Goal: Obtain resource: Obtain resource

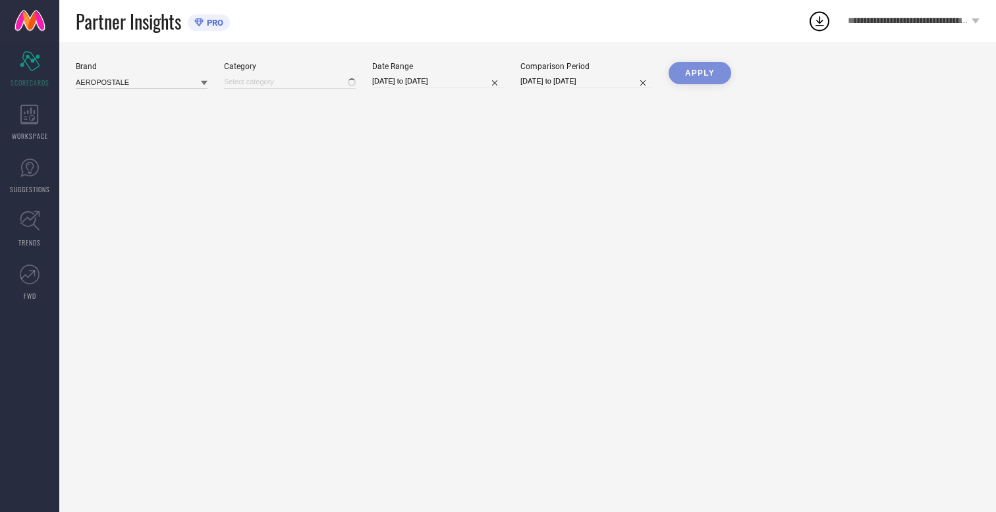
type input "All"
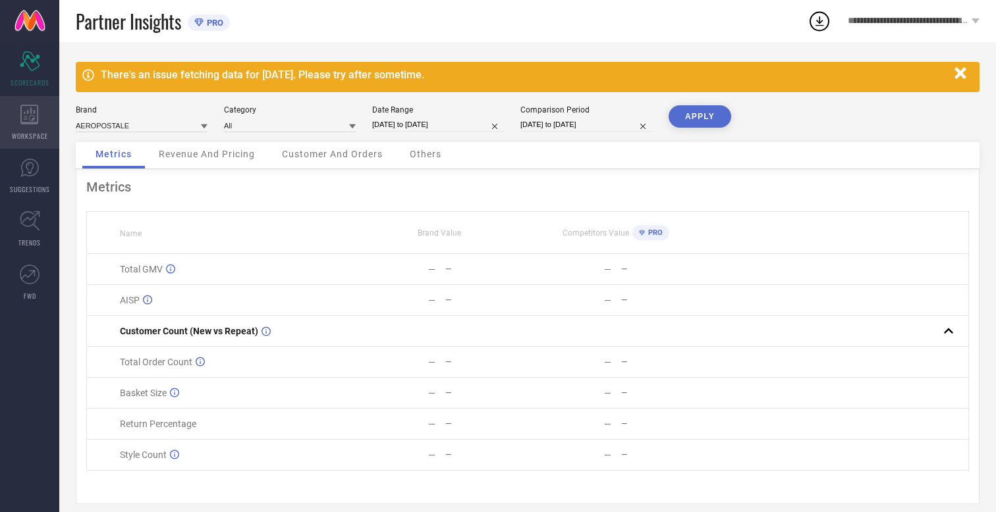
click at [30, 122] on icon at bounding box center [29, 115] width 18 height 20
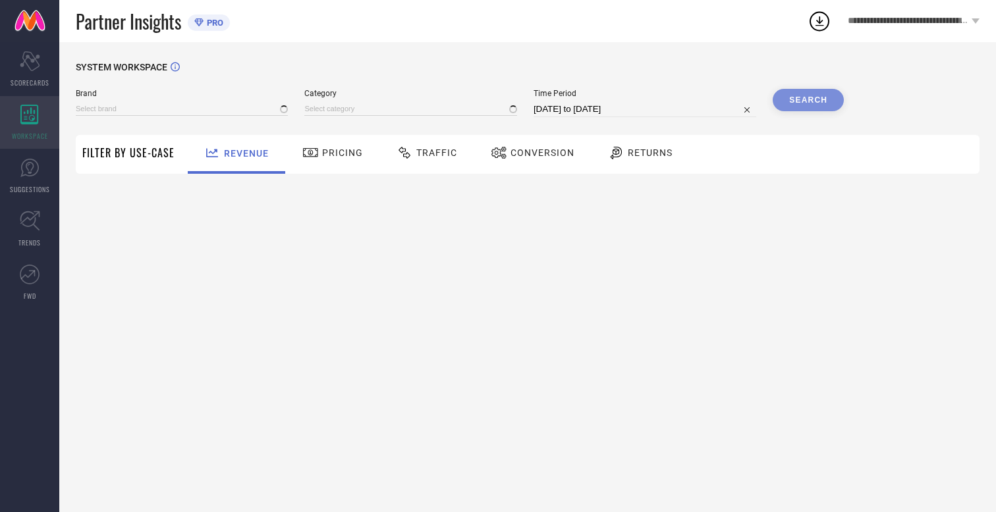
type input "AEROPOSTALE"
type input "All"
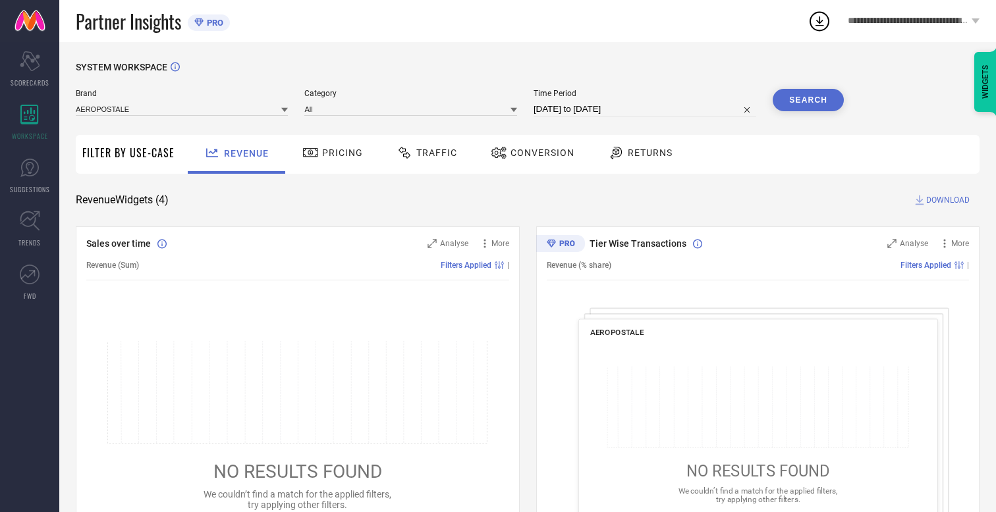
click at [538, 153] on span "Conversion" at bounding box center [542, 153] width 64 height 11
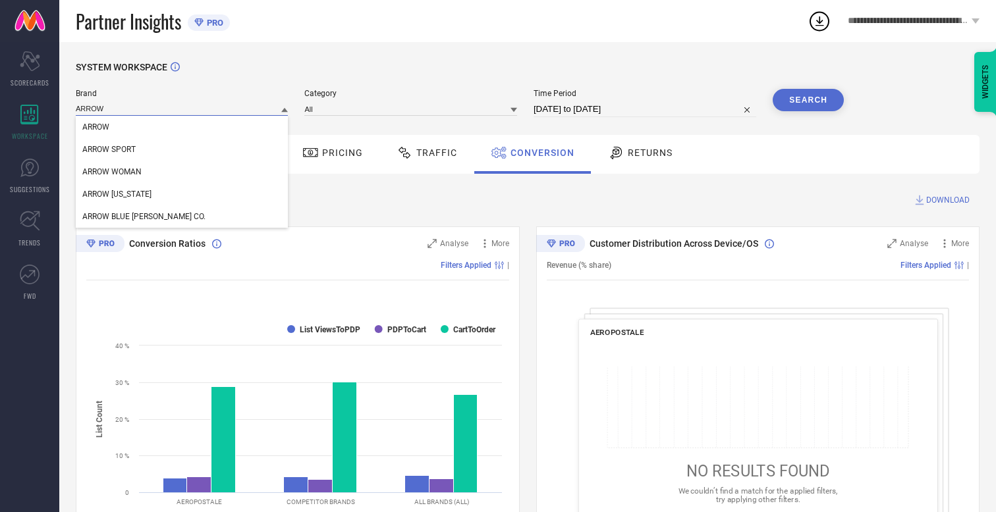
type input "ARROW"
click at [95, 128] on span "ARROW" at bounding box center [95, 126] width 27 height 9
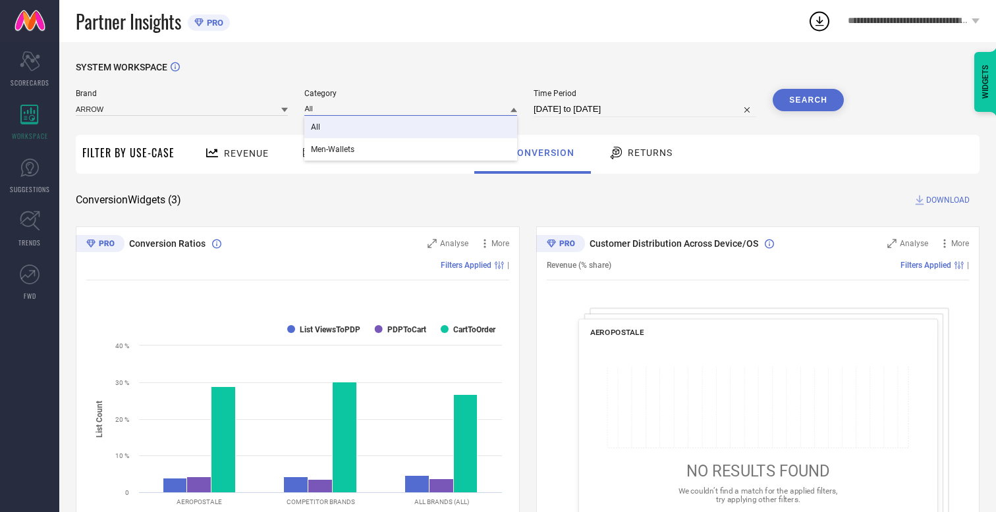
type input "All"
click at [317, 128] on span "All" at bounding box center [315, 126] width 9 height 9
click at [646, 109] on input "[DATE] to [DATE]" at bounding box center [644, 109] width 223 height 16
select select "7"
select select "2025"
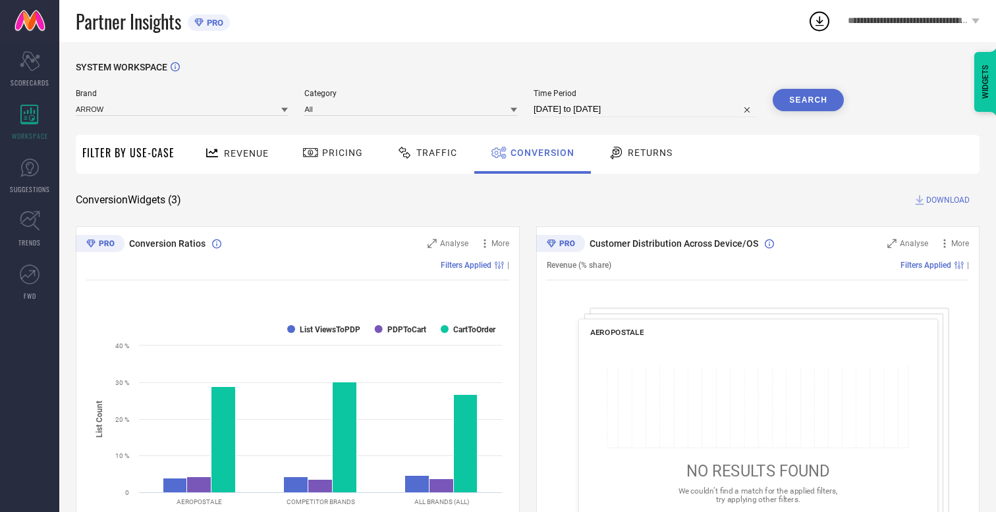
select select "8"
select select "2025"
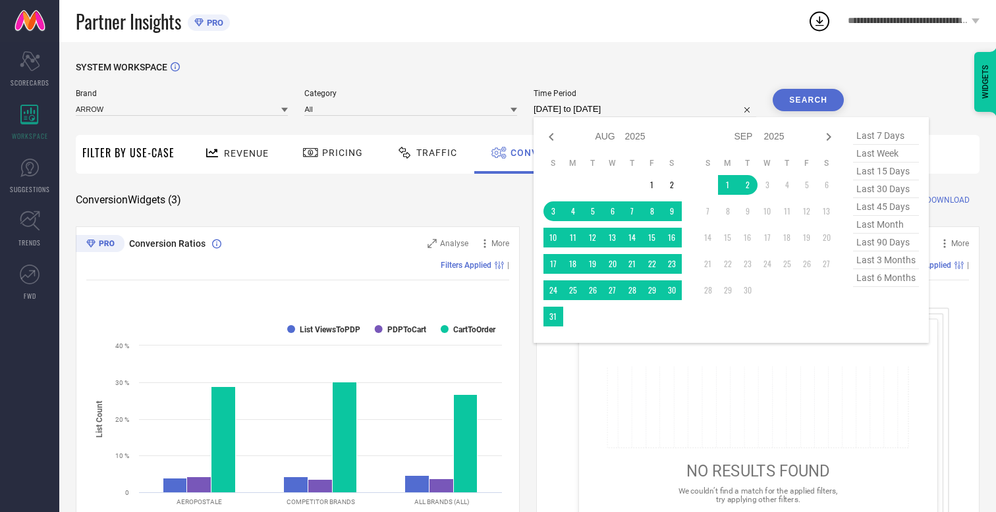
click at [674, 291] on td "30" at bounding box center [672, 291] width 20 height 20
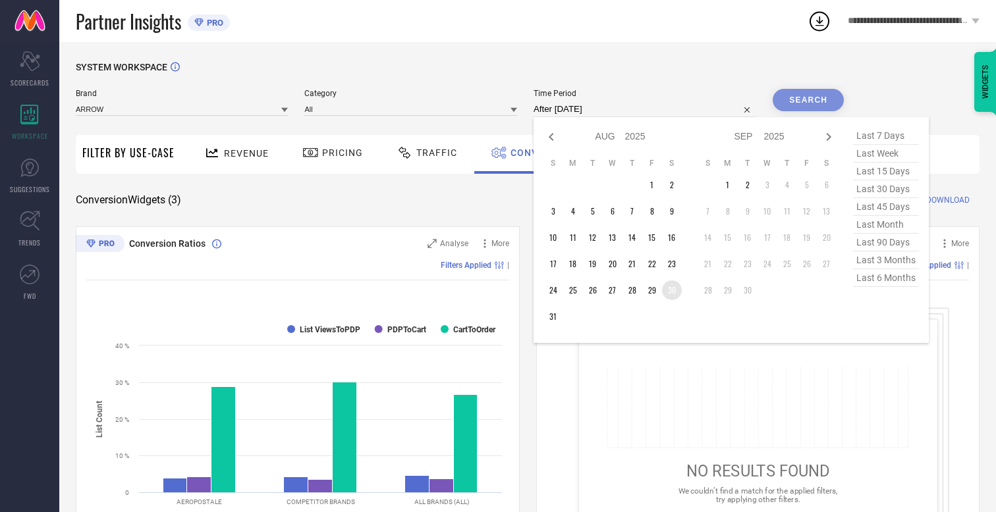
type input "[DATE] to [DATE]"
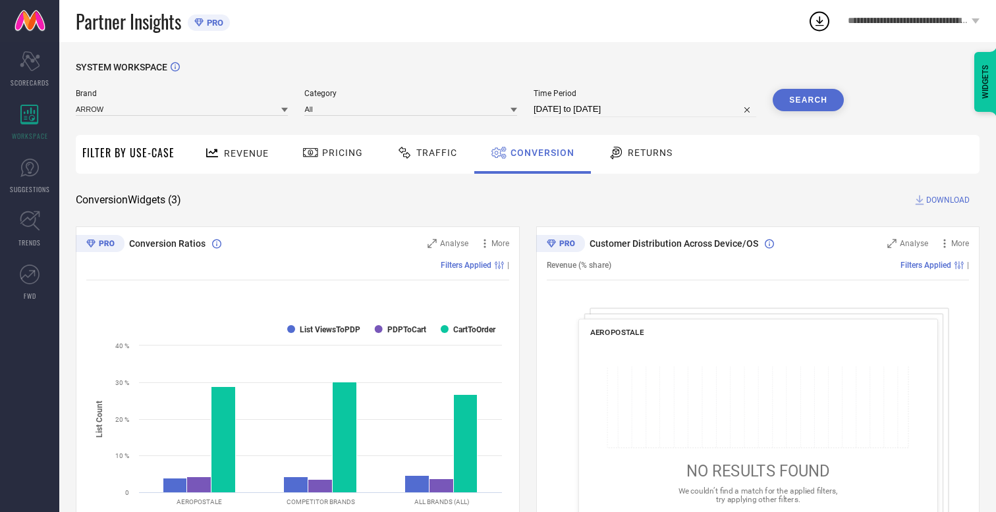
click at [808, 100] on button "Search" at bounding box center [807, 100] width 71 height 22
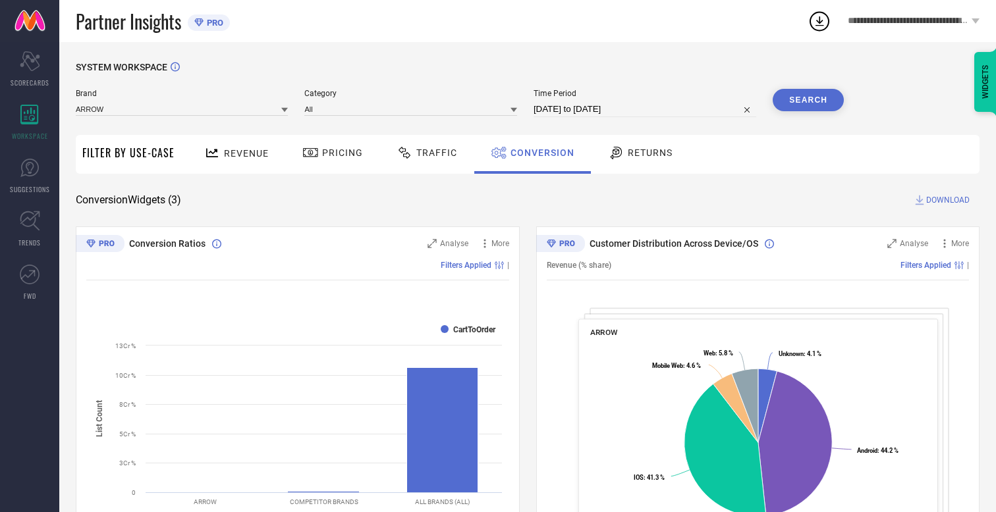
click at [948, 200] on span "DOWNLOAD" at bounding box center [947, 200] width 43 height 13
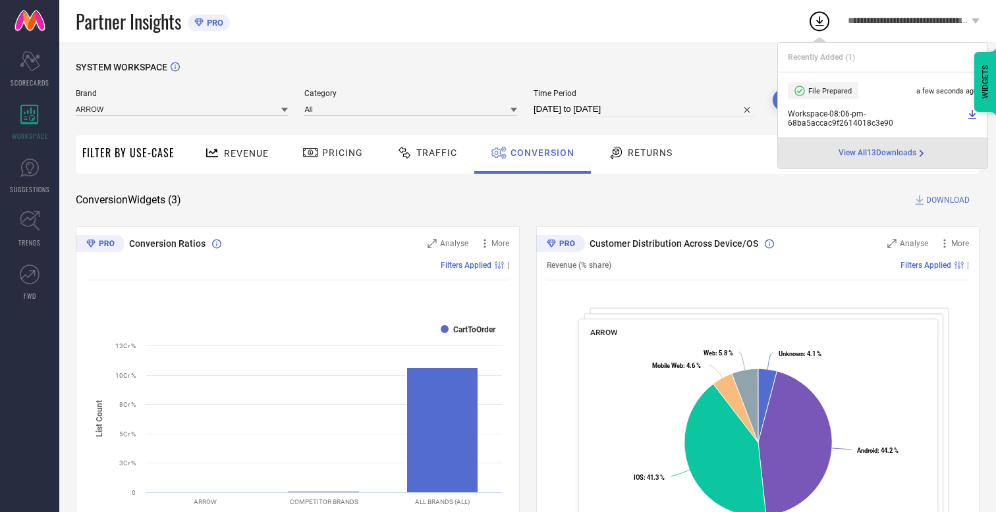
click at [539, 153] on span "Conversion" at bounding box center [542, 153] width 64 height 11
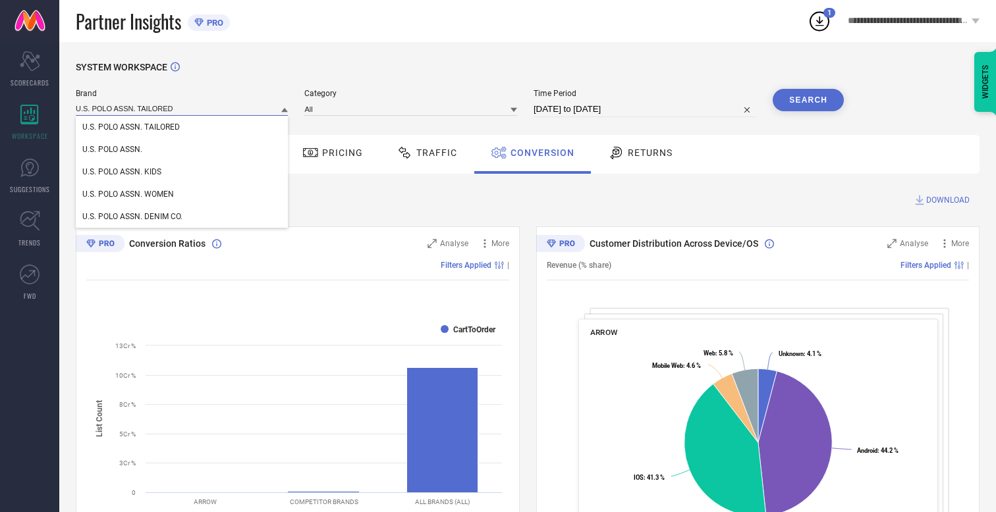
type input "U.S. POLO ASSN. TAILORED"
click at [131, 128] on span "U.S. POLO ASSN. TAILORED" at bounding box center [130, 126] width 97 height 9
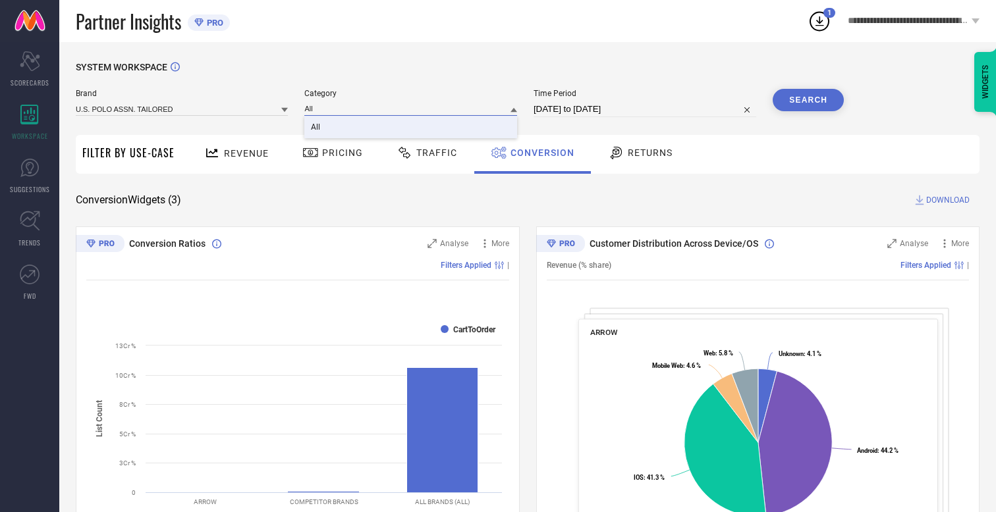
type input "All"
click at [317, 128] on span "All" at bounding box center [315, 126] width 9 height 9
click at [808, 100] on button "Search" at bounding box center [807, 100] width 71 height 22
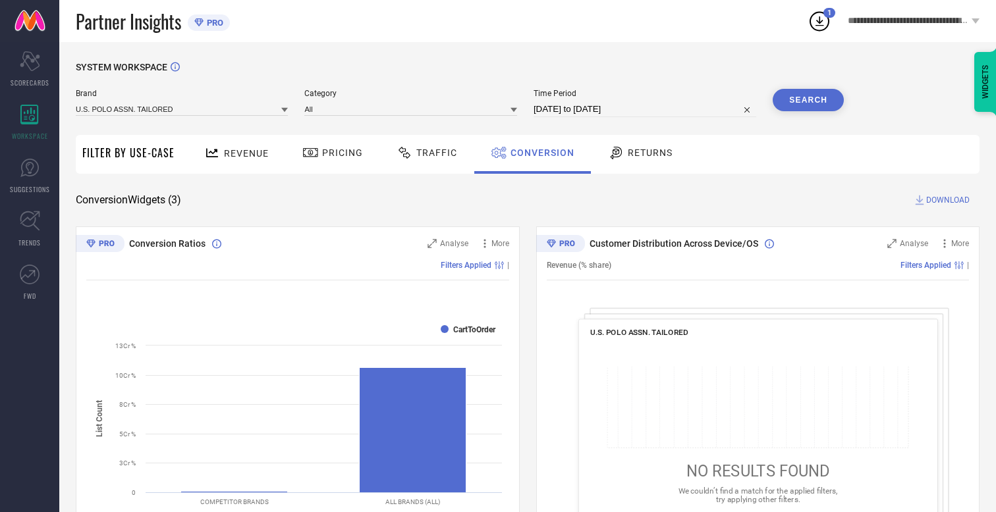
click at [948, 200] on span "DOWNLOAD" at bounding box center [947, 200] width 43 height 13
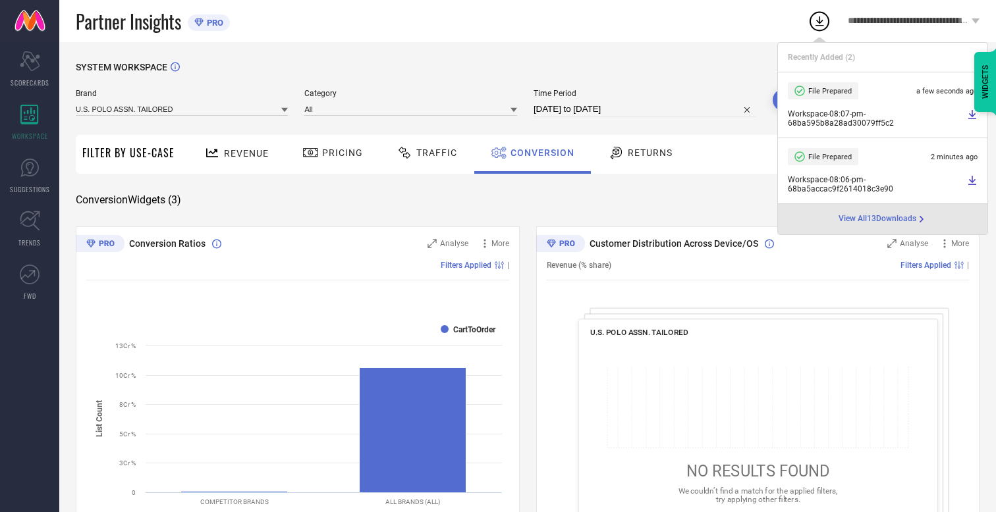
click at [539, 153] on span "Conversion" at bounding box center [542, 153] width 64 height 11
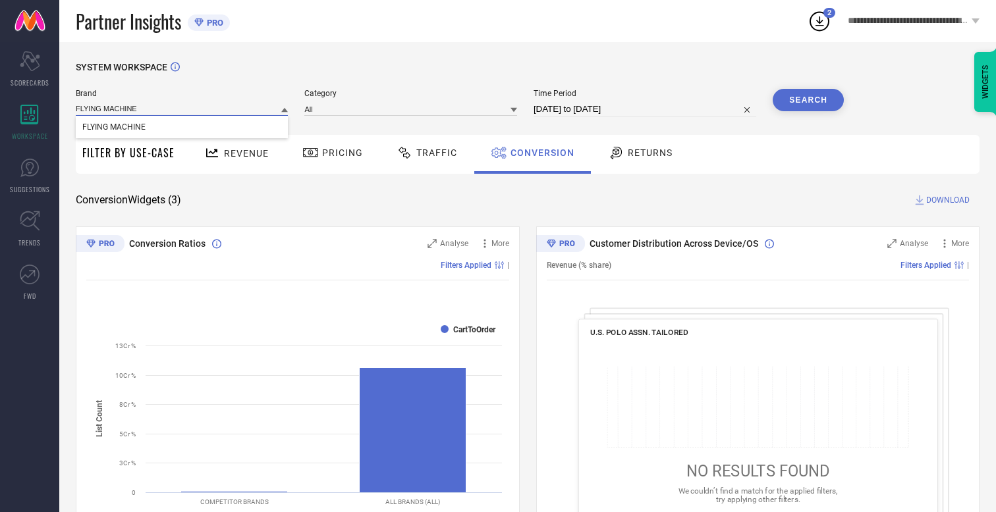
type input "FLYING MACHINE"
click at [113, 128] on span "FLYING MACHINE" at bounding box center [113, 126] width 63 height 9
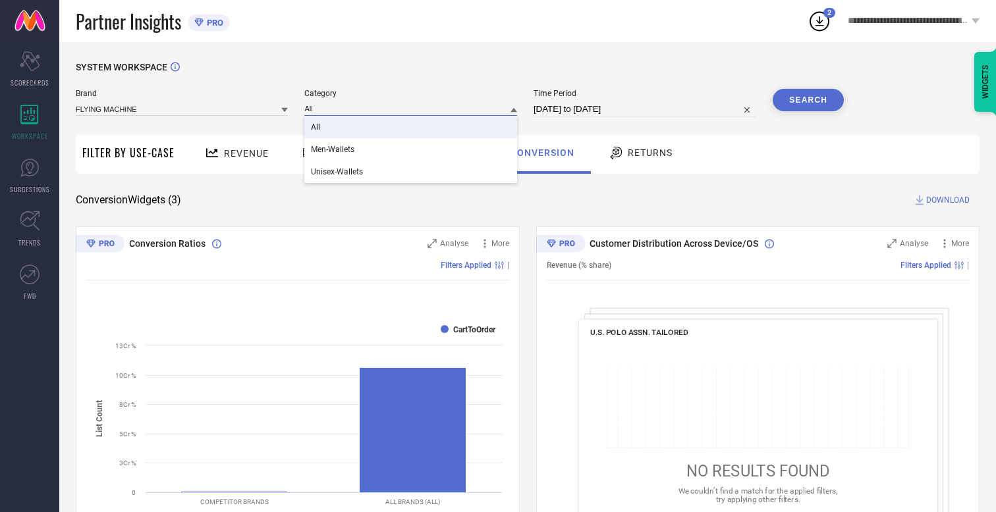
type input "All"
click at [317, 128] on span "All" at bounding box center [315, 126] width 9 height 9
click at [808, 100] on button "Search" at bounding box center [807, 100] width 71 height 22
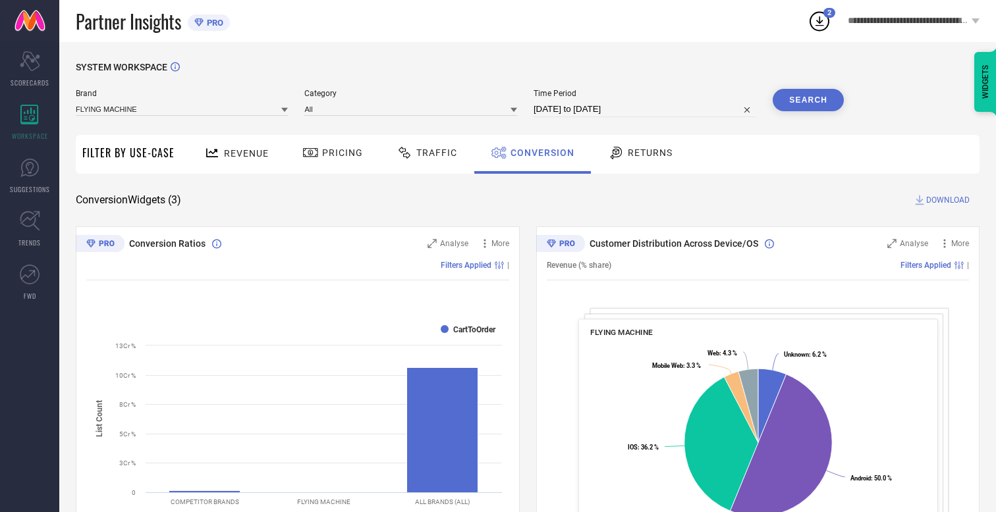
click at [948, 200] on span "DOWNLOAD" at bounding box center [947, 200] width 43 height 13
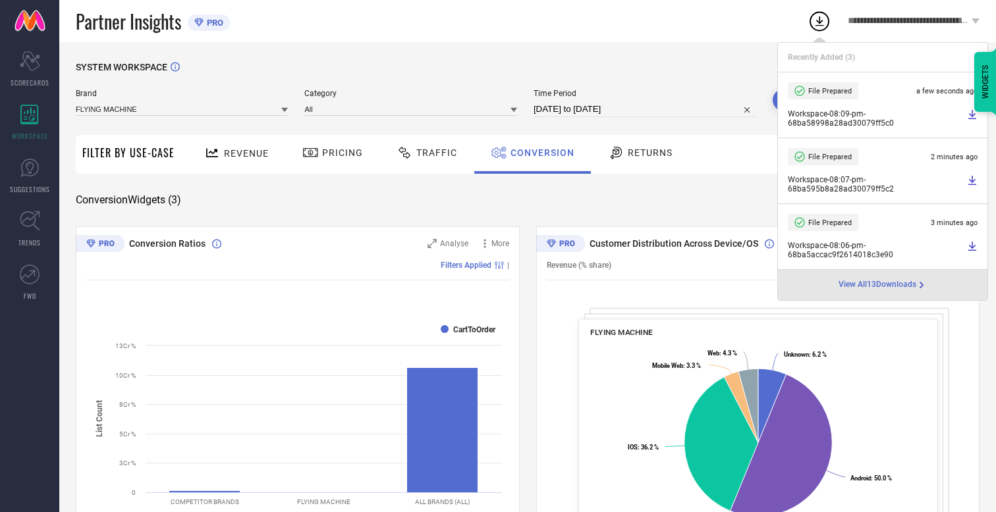
click at [539, 153] on span "Conversion" at bounding box center [542, 153] width 64 height 11
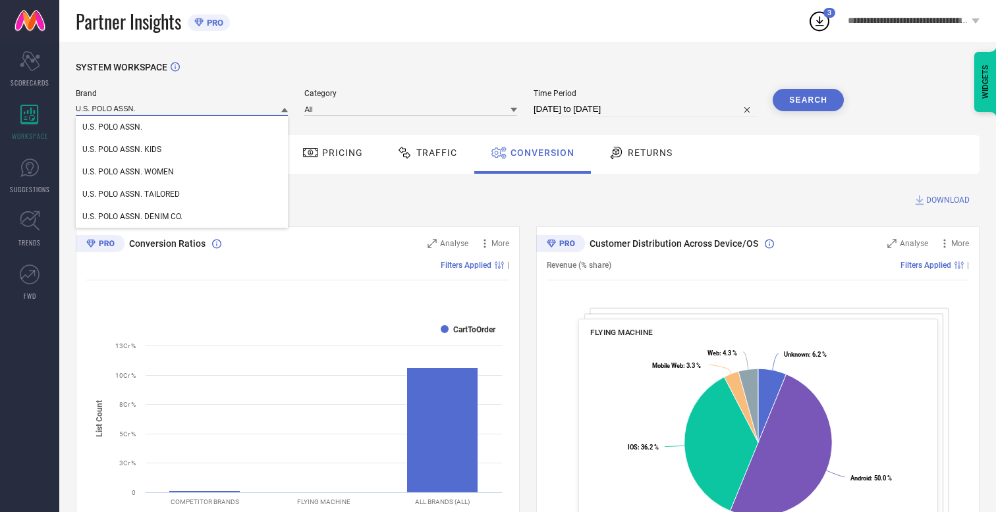
type input "U.S. POLO ASSN."
click at [112, 128] on span "U.S. POLO ASSN." at bounding box center [112, 126] width 60 height 9
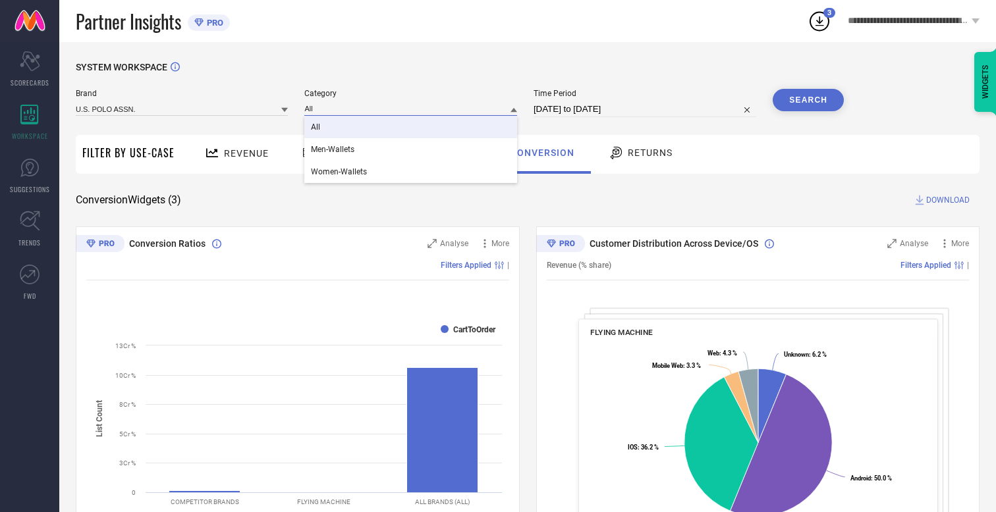
type input "All"
click at [317, 128] on span "All" at bounding box center [315, 126] width 9 height 9
click at [808, 100] on button "Search" at bounding box center [807, 100] width 71 height 22
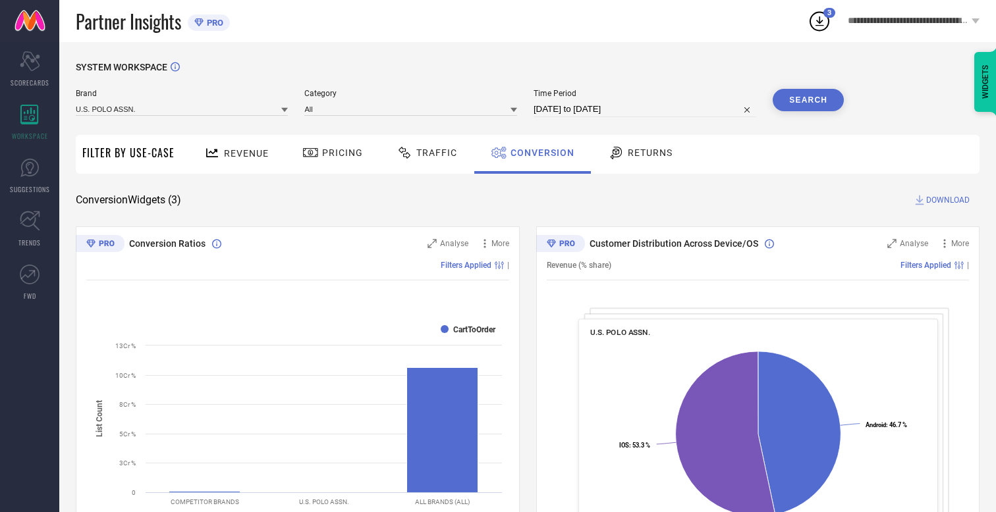
click at [948, 200] on span "DOWNLOAD" at bounding box center [947, 200] width 43 height 13
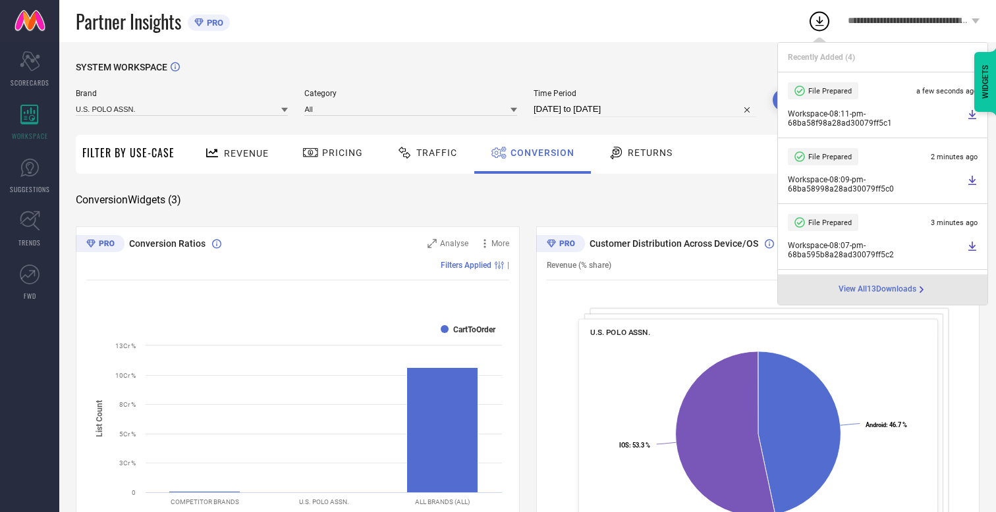
click at [539, 153] on span "Conversion" at bounding box center [542, 153] width 64 height 11
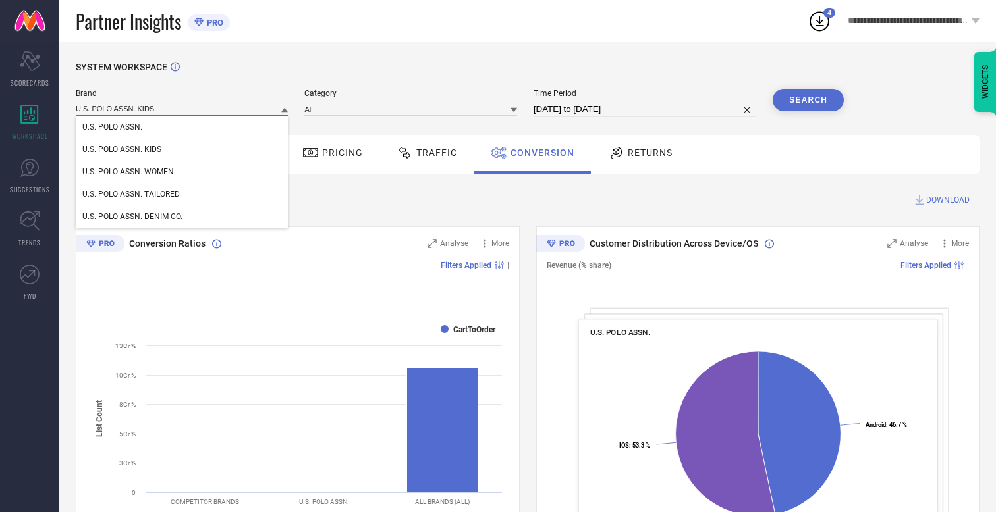
type input "U.S. POLO ASSN. KIDS"
click at [121, 150] on span "U.S. POLO ASSN. KIDS" at bounding box center [121, 149] width 79 height 9
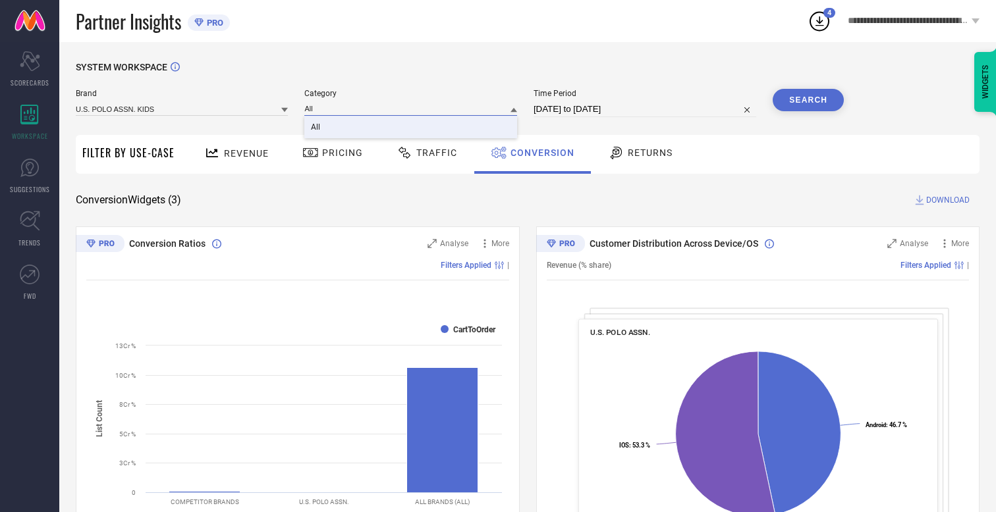
type input "All"
click at [317, 128] on span "All" at bounding box center [315, 126] width 9 height 9
click at [808, 100] on button "Search" at bounding box center [807, 100] width 71 height 22
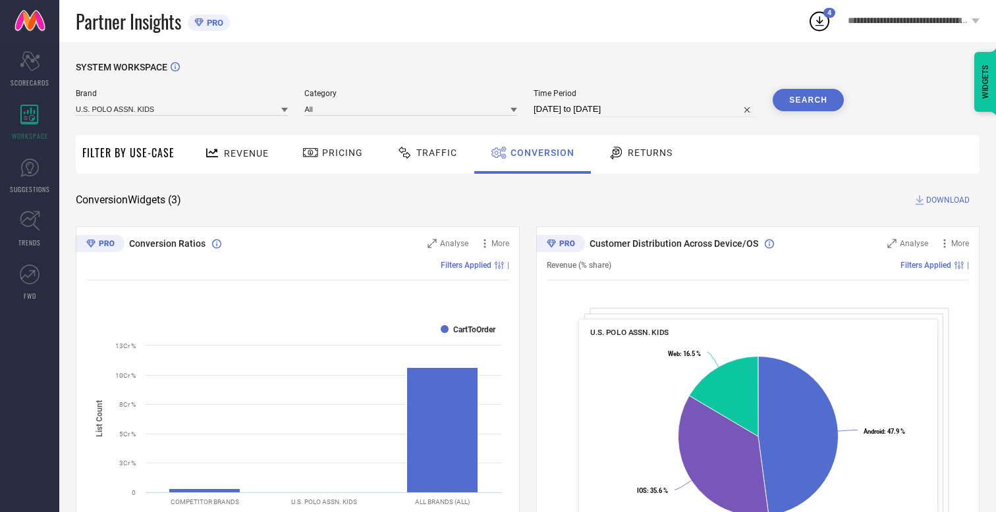
click at [948, 200] on span "DOWNLOAD" at bounding box center [947, 200] width 43 height 13
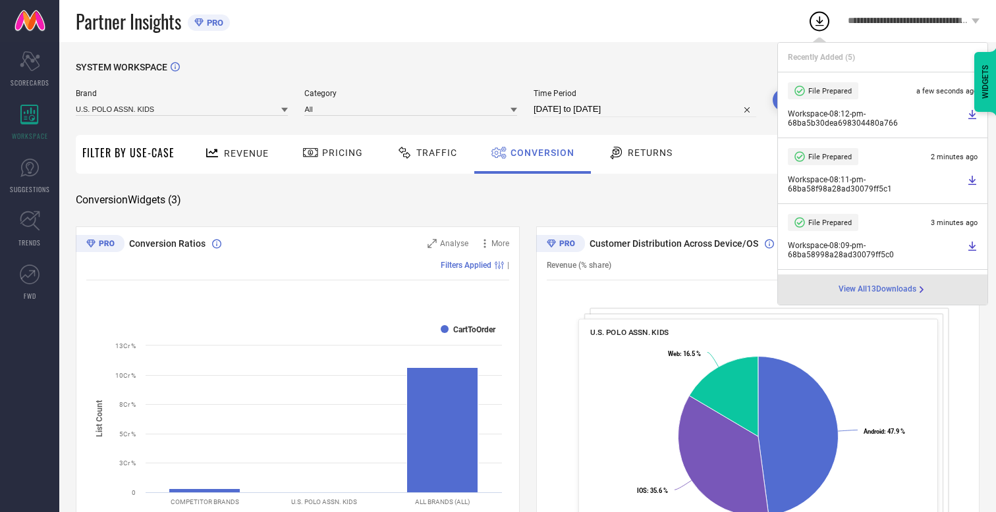
click at [539, 153] on span "Conversion" at bounding box center [542, 153] width 64 height 11
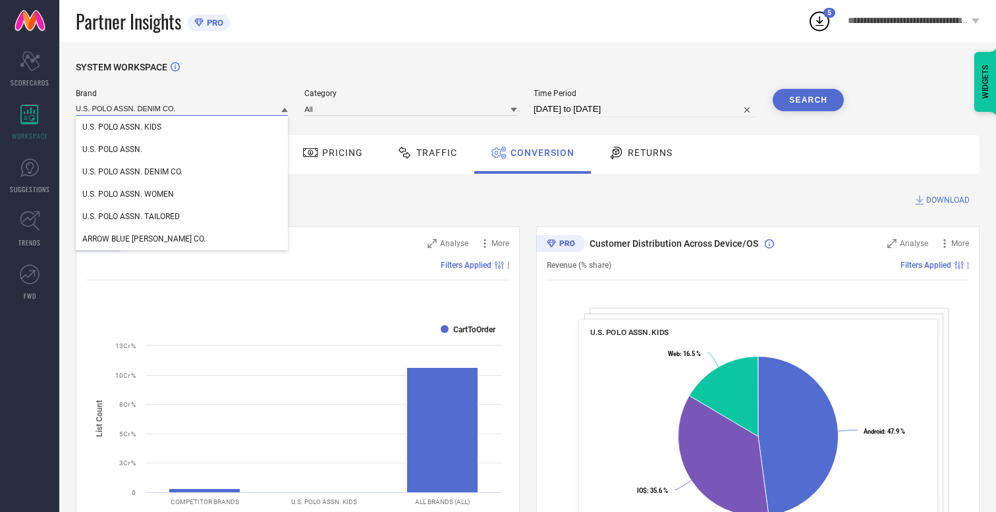
type input "U.S. POLO ASSN. DENIM CO."
click at [132, 173] on span "U.S. POLO ASSN. DENIM CO." at bounding box center [132, 171] width 100 height 9
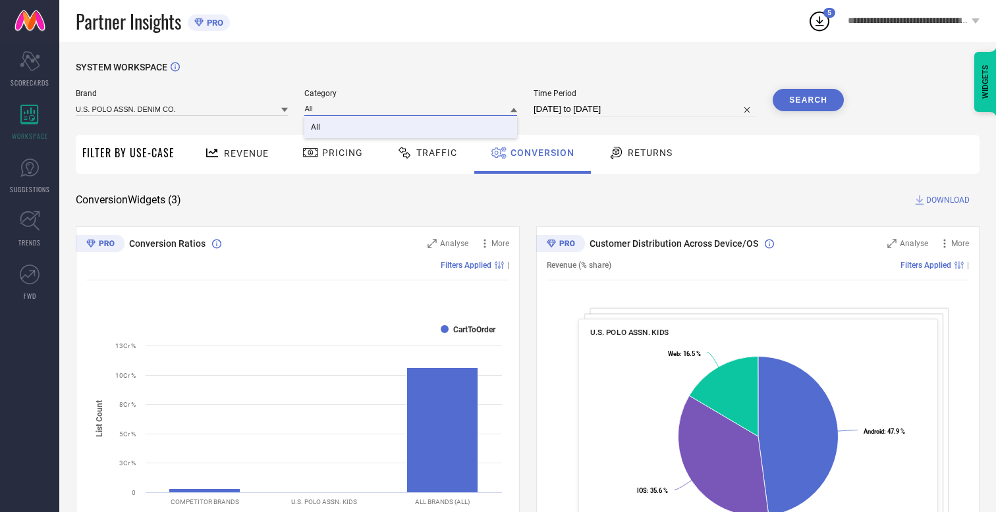
type input "All"
click at [317, 128] on span "All" at bounding box center [315, 126] width 9 height 9
click at [808, 100] on button "Search" at bounding box center [807, 100] width 71 height 22
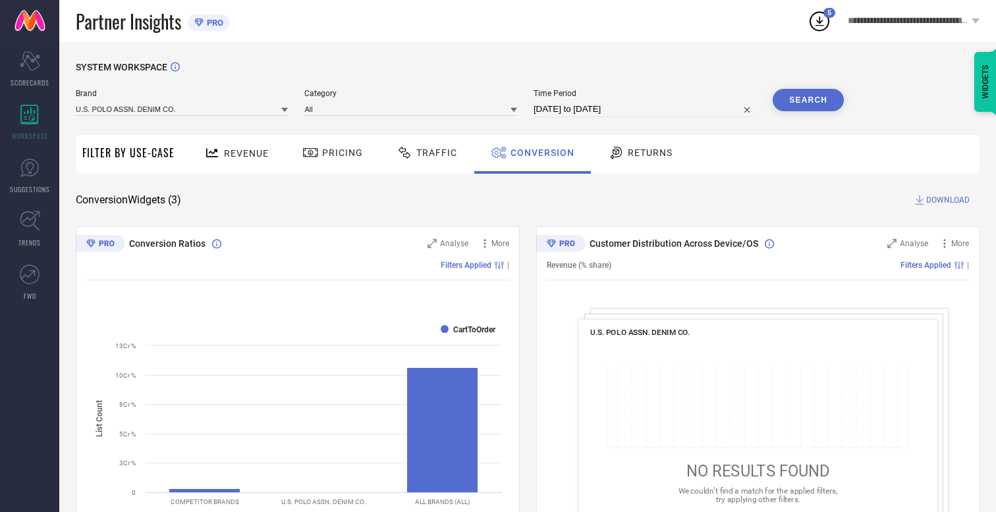
click at [948, 200] on span "DOWNLOAD" at bounding box center [947, 200] width 43 height 13
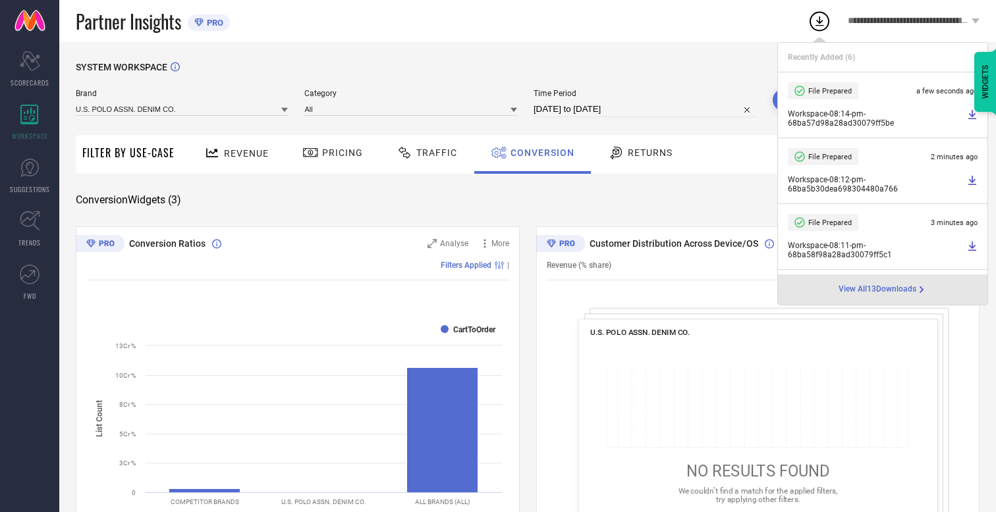
click at [539, 153] on span "Conversion" at bounding box center [542, 153] width 64 height 11
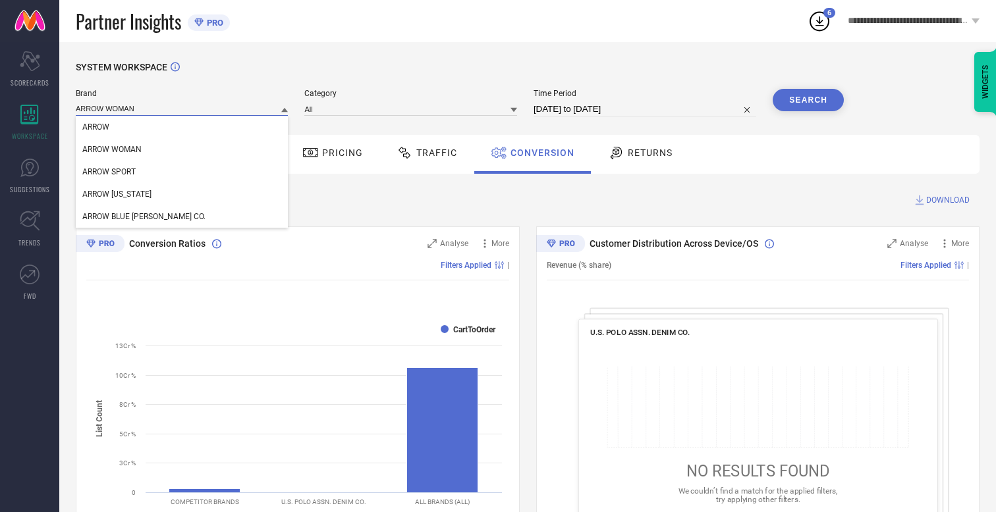
type input "ARROW WOMAN"
click at [112, 150] on span "ARROW WOMAN" at bounding box center [111, 149] width 59 height 9
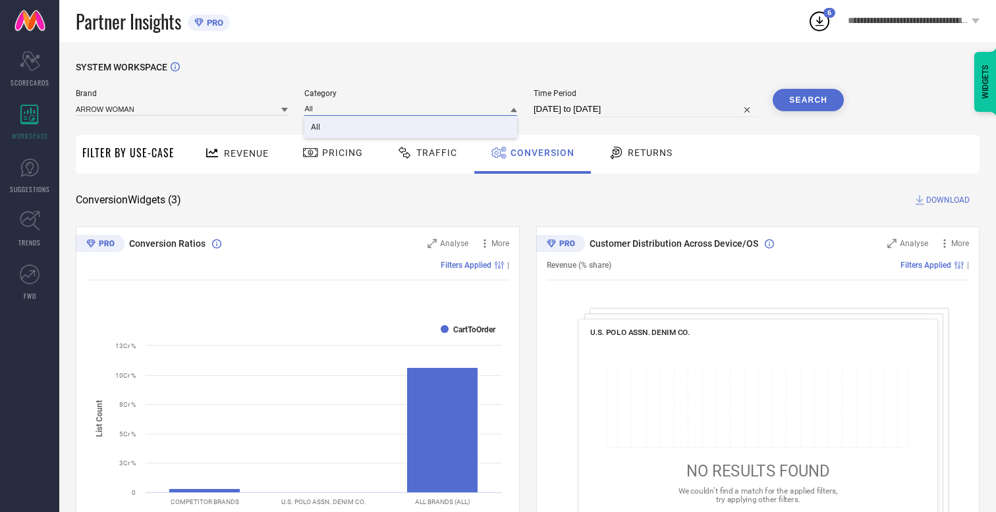
type input "All"
click at [317, 128] on span "All" at bounding box center [315, 126] width 9 height 9
click at [808, 100] on button "Search" at bounding box center [807, 100] width 71 height 22
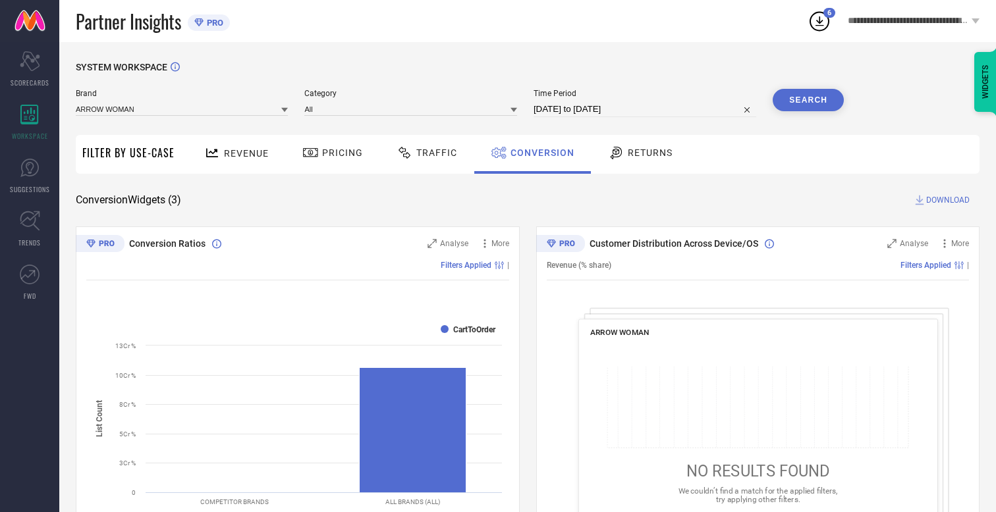
click at [948, 200] on span "DOWNLOAD" at bounding box center [947, 200] width 43 height 13
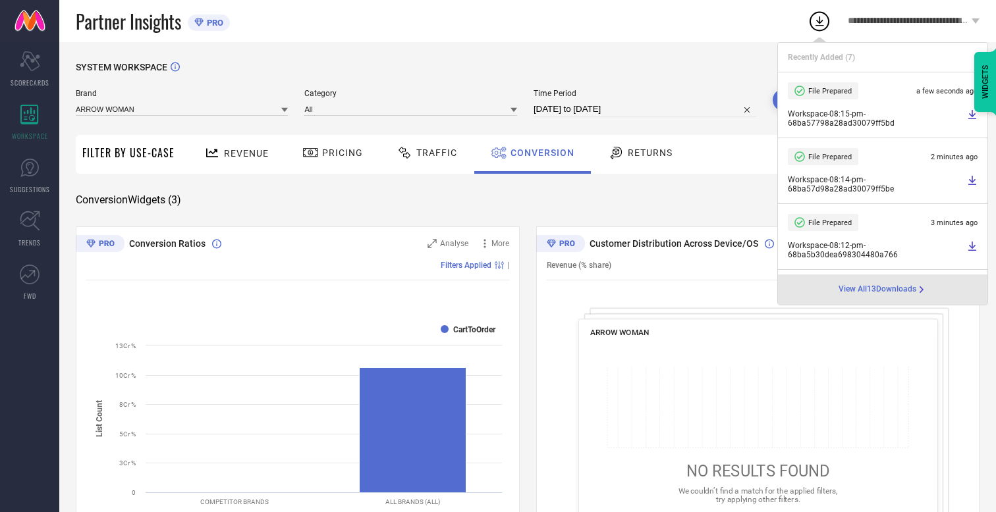
click at [539, 153] on span "Conversion" at bounding box center [542, 153] width 64 height 11
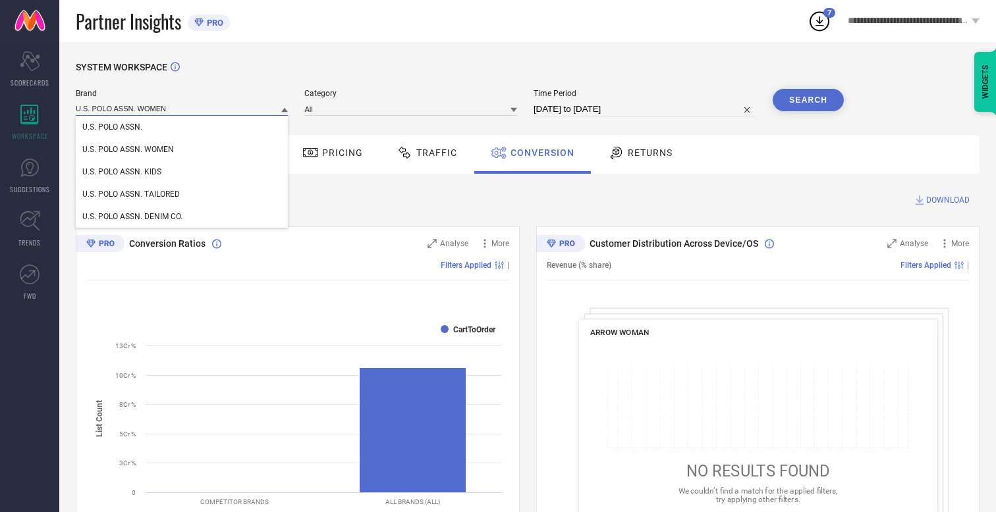
type input "U.S. POLO ASSN. WOMEN"
click at [128, 150] on span "U.S. POLO ASSN. WOMEN" at bounding box center [128, 149] width 92 height 9
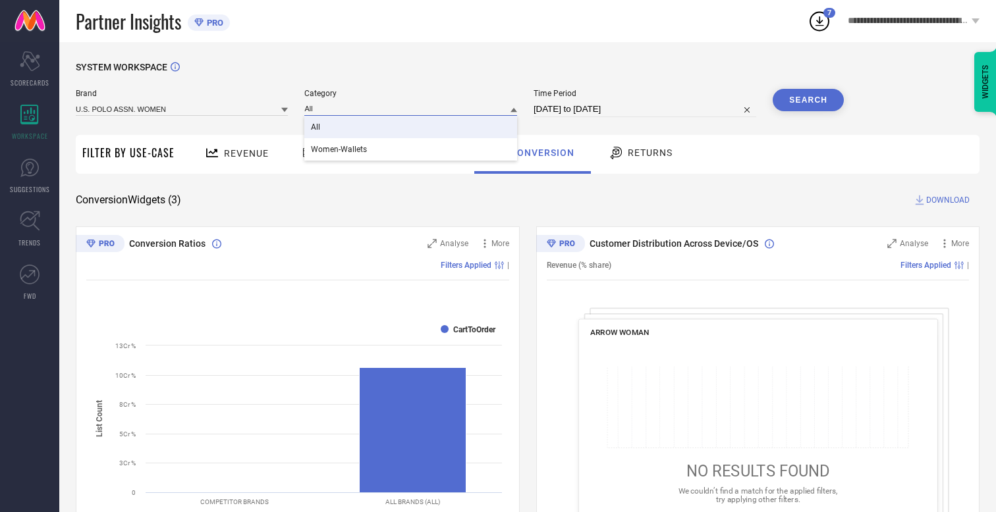
type input "All"
click at [317, 128] on span "All" at bounding box center [315, 126] width 9 height 9
click at [808, 100] on button "Search" at bounding box center [807, 100] width 71 height 22
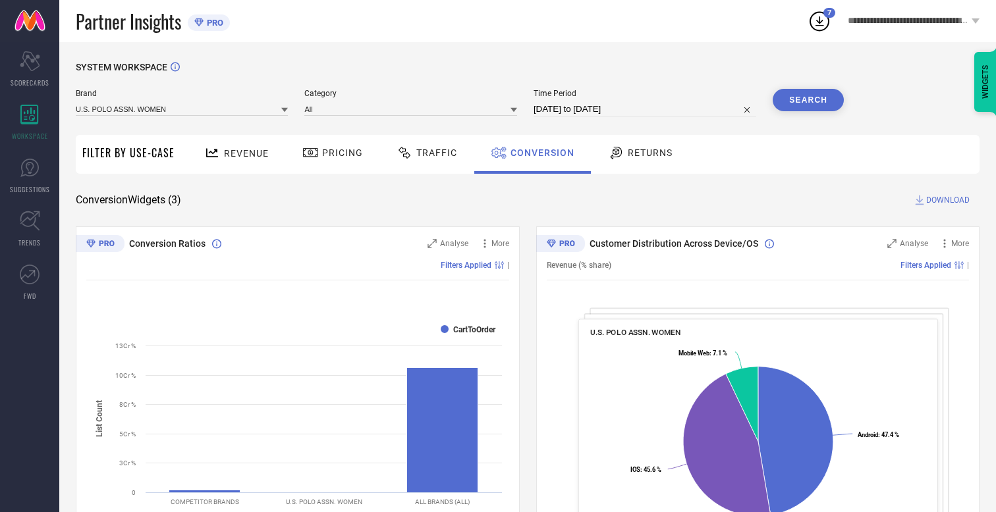
click at [948, 200] on span "DOWNLOAD" at bounding box center [947, 200] width 43 height 13
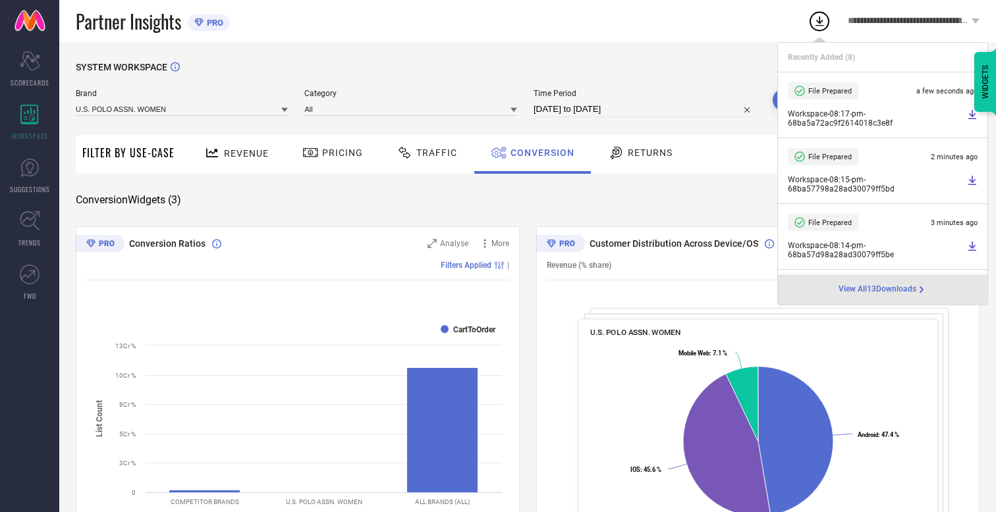
click at [539, 153] on span "Conversion" at bounding box center [542, 153] width 64 height 11
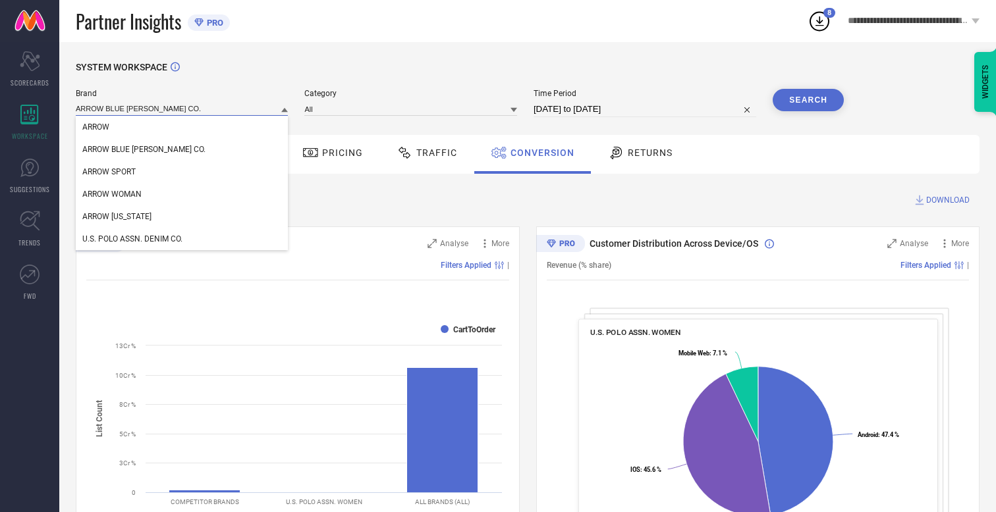
type input "ARROW BLUE [PERSON_NAME] CO."
click at [124, 150] on span "ARROW BLUE [PERSON_NAME] CO." at bounding box center [143, 149] width 123 height 9
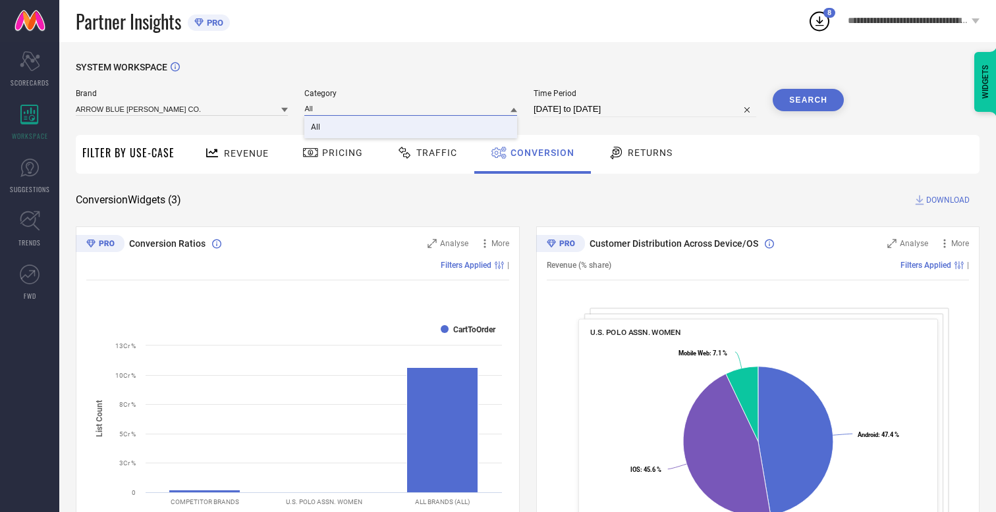
type input "All"
click at [317, 128] on span "All" at bounding box center [315, 126] width 9 height 9
click at [808, 100] on button "Search" at bounding box center [807, 100] width 71 height 22
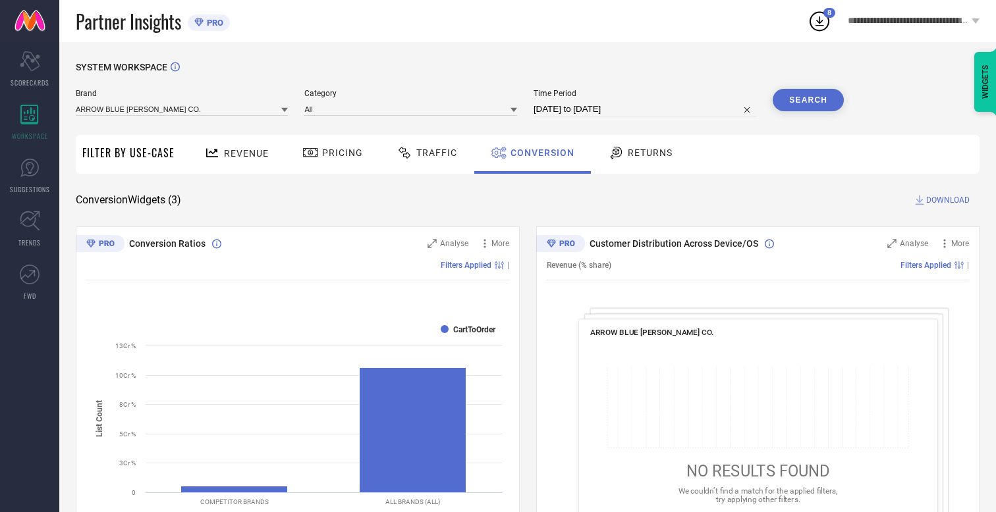
click at [948, 200] on span "DOWNLOAD" at bounding box center [947, 200] width 43 height 13
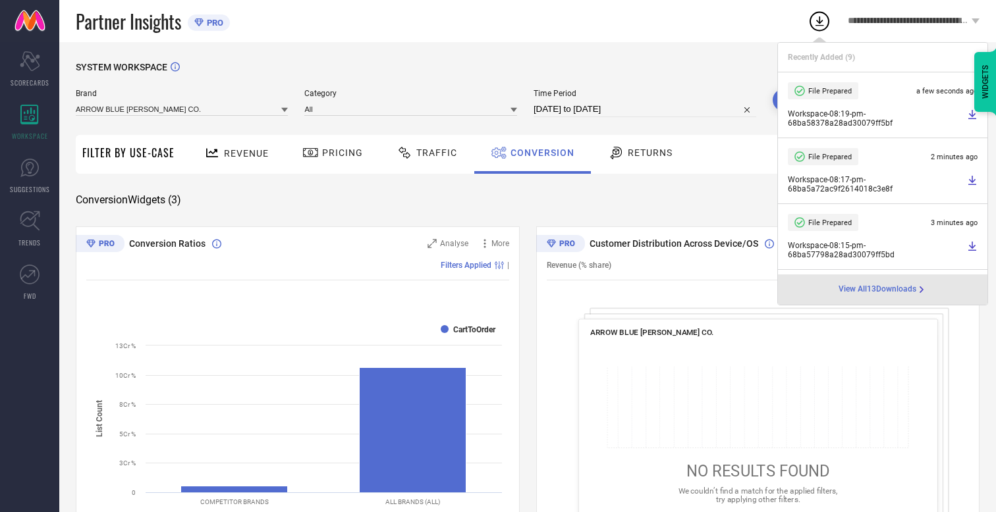
click at [539, 153] on span "Conversion" at bounding box center [542, 153] width 64 height 11
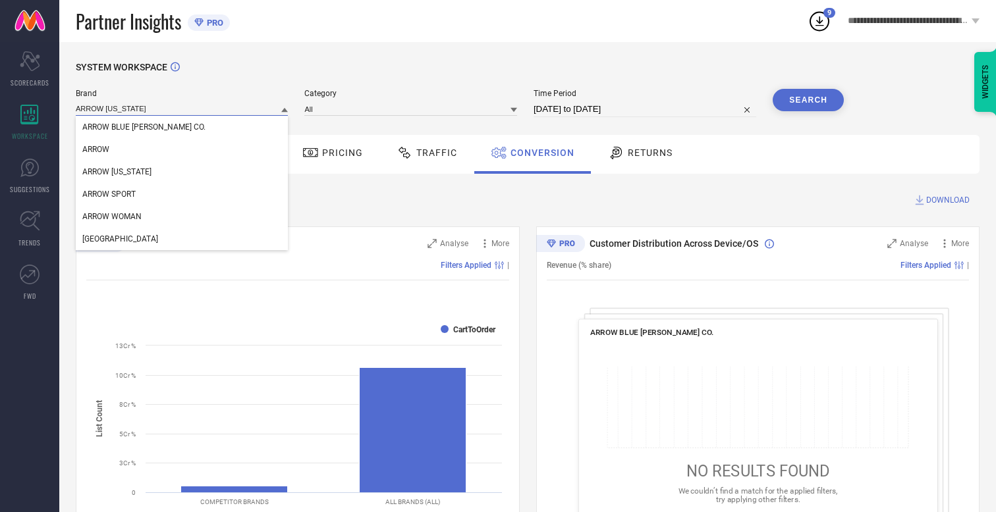
type input "ARROW [US_STATE]"
click at [116, 173] on span "ARROW [US_STATE]" at bounding box center [116, 171] width 69 height 9
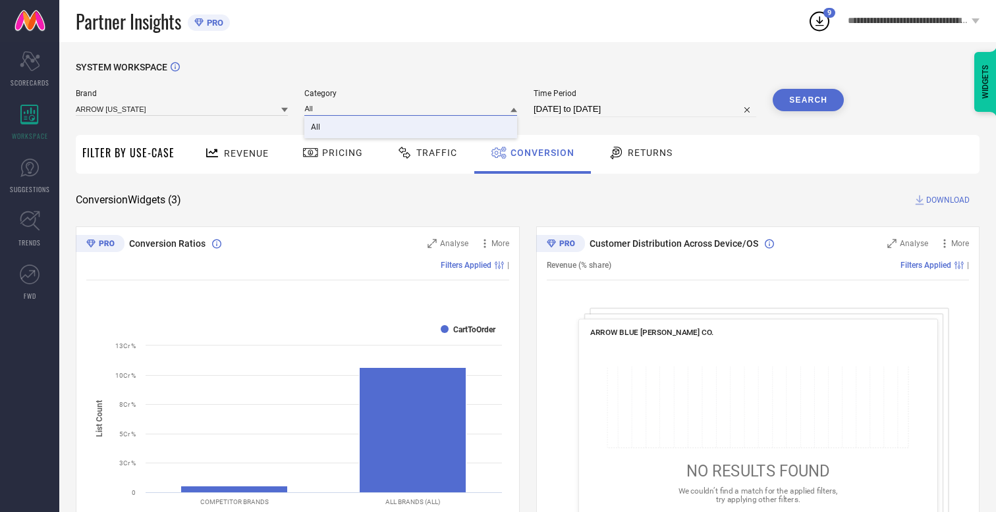
type input "All"
click at [317, 128] on span "All" at bounding box center [315, 126] width 9 height 9
click at [808, 100] on button "Search" at bounding box center [807, 100] width 71 height 22
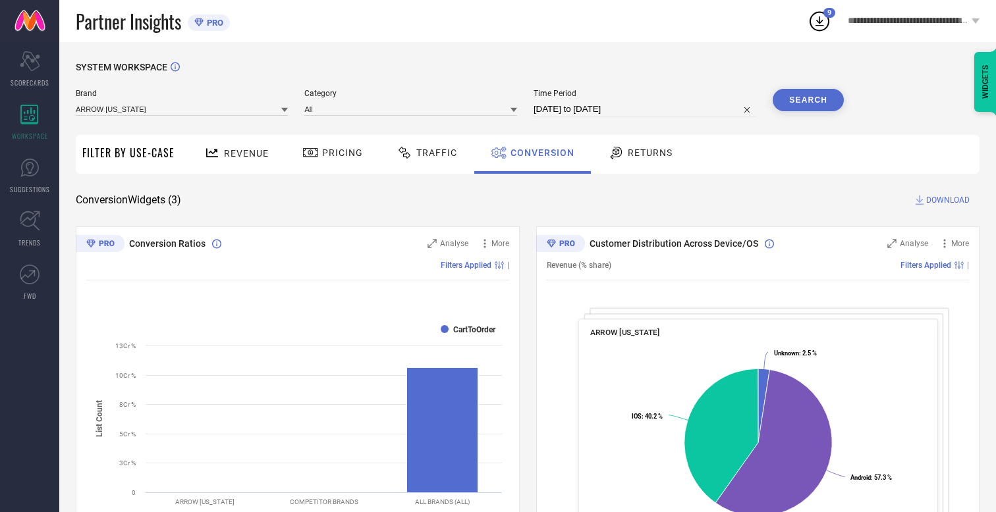
click at [948, 200] on span "DOWNLOAD" at bounding box center [947, 200] width 43 height 13
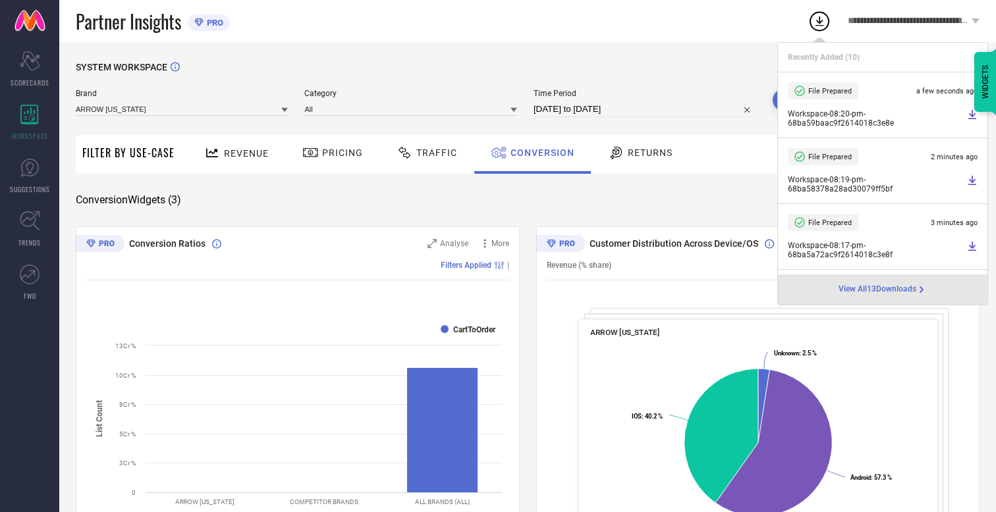
click at [539, 153] on span "Conversion" at bounding box center [542, 153] width 64 height 11
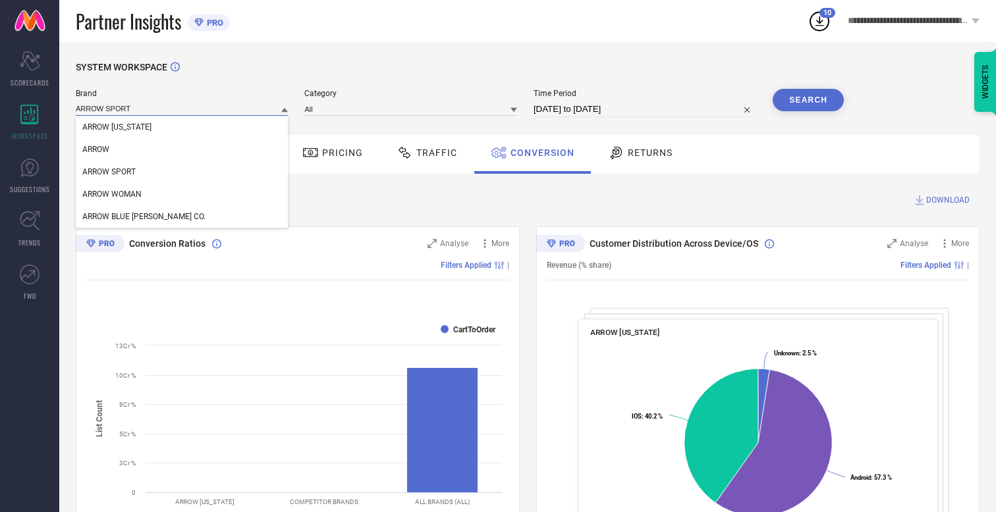
type input "ARROW SPORT"
click at [109, 173] on span "ARROW SPORT" at bounding box center [108, 171] width 53 height 9
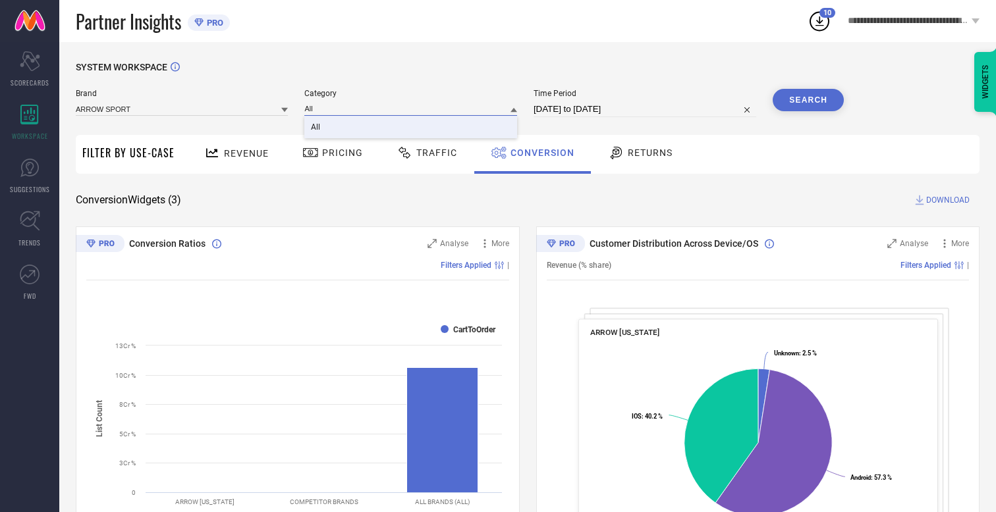
type input "All"
click at [317, 128] on span "All" at bounding box center [315, 126] width 9 height 9
click at [808, 100] on button "Search" at bounding box center [807, 100] width 71 height 22
